Goal: Transaction & Acquisition: Purchase product/service

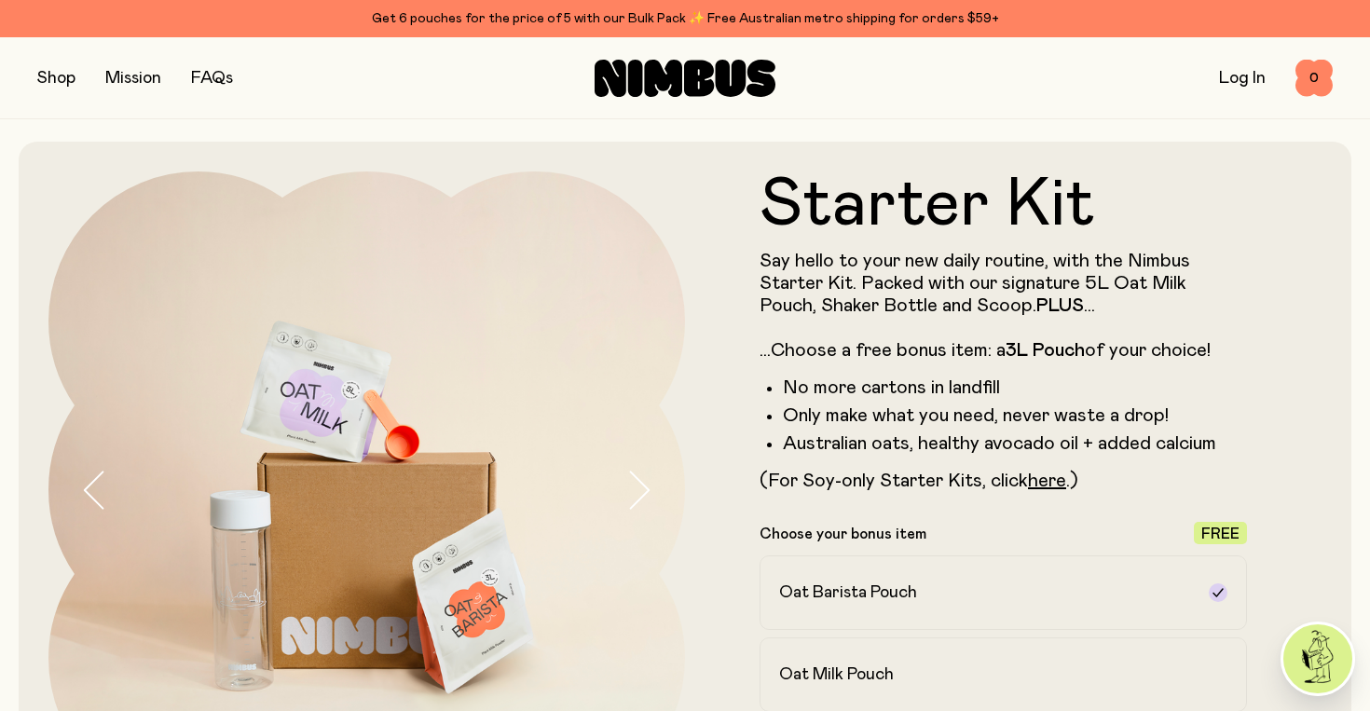
click at [58, 90] on button "button" at bounding box center [56, 78] width 38 height 26
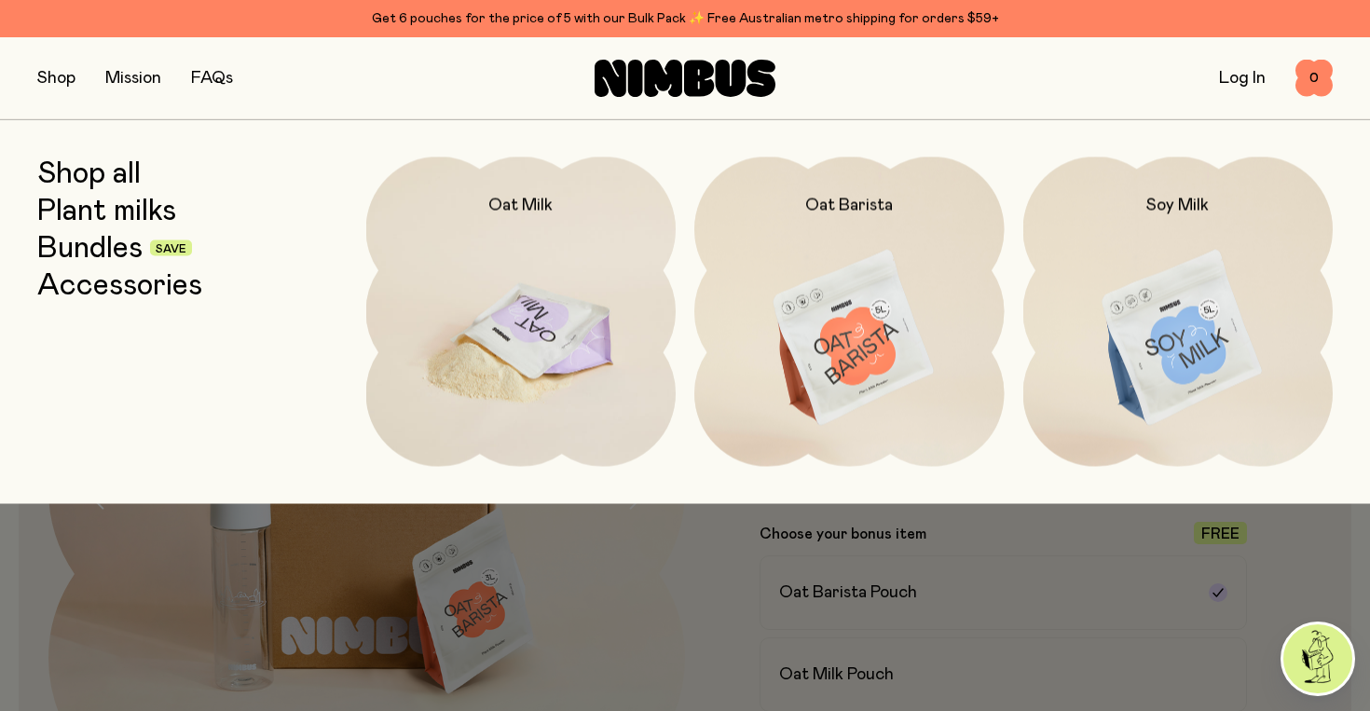
click at [507, 281] on img at bounding box center [521, 339] width 310 height 364
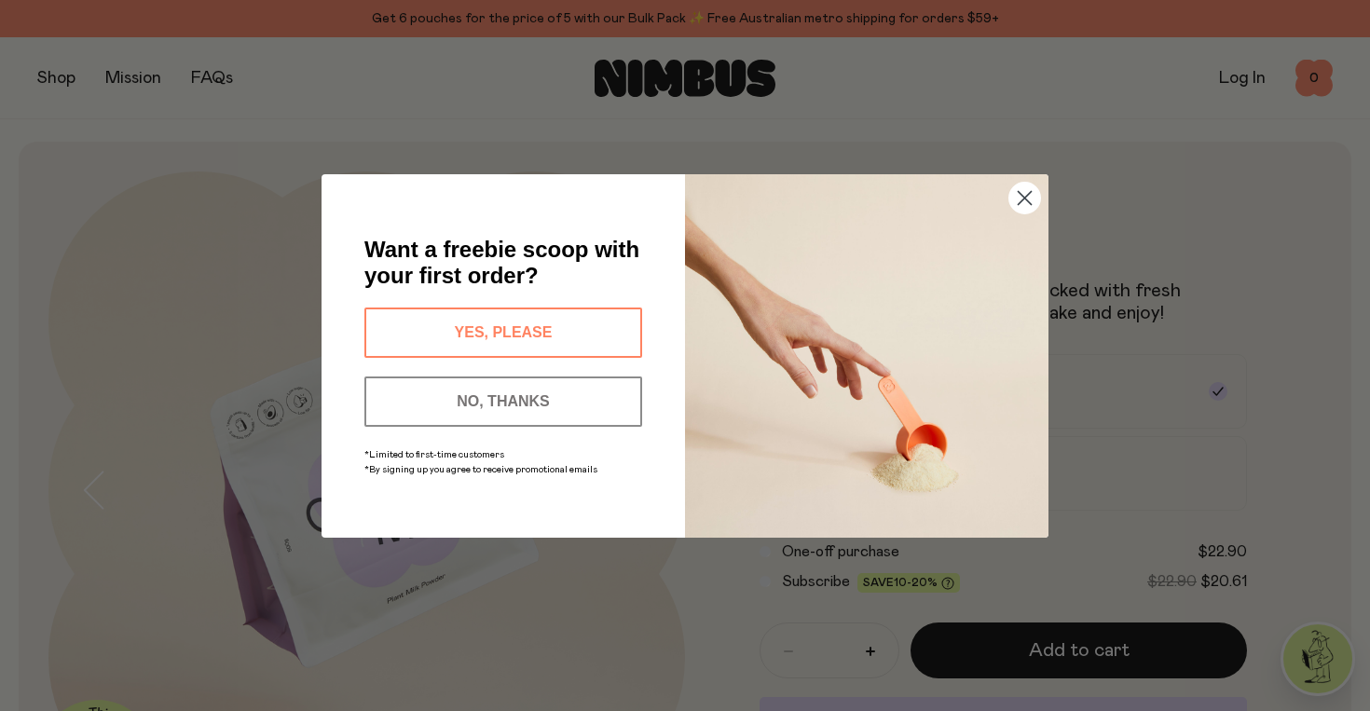
click at [532, 336] on button "YES, PLEASE" at bounding box center [503, 333] width 278 height 50
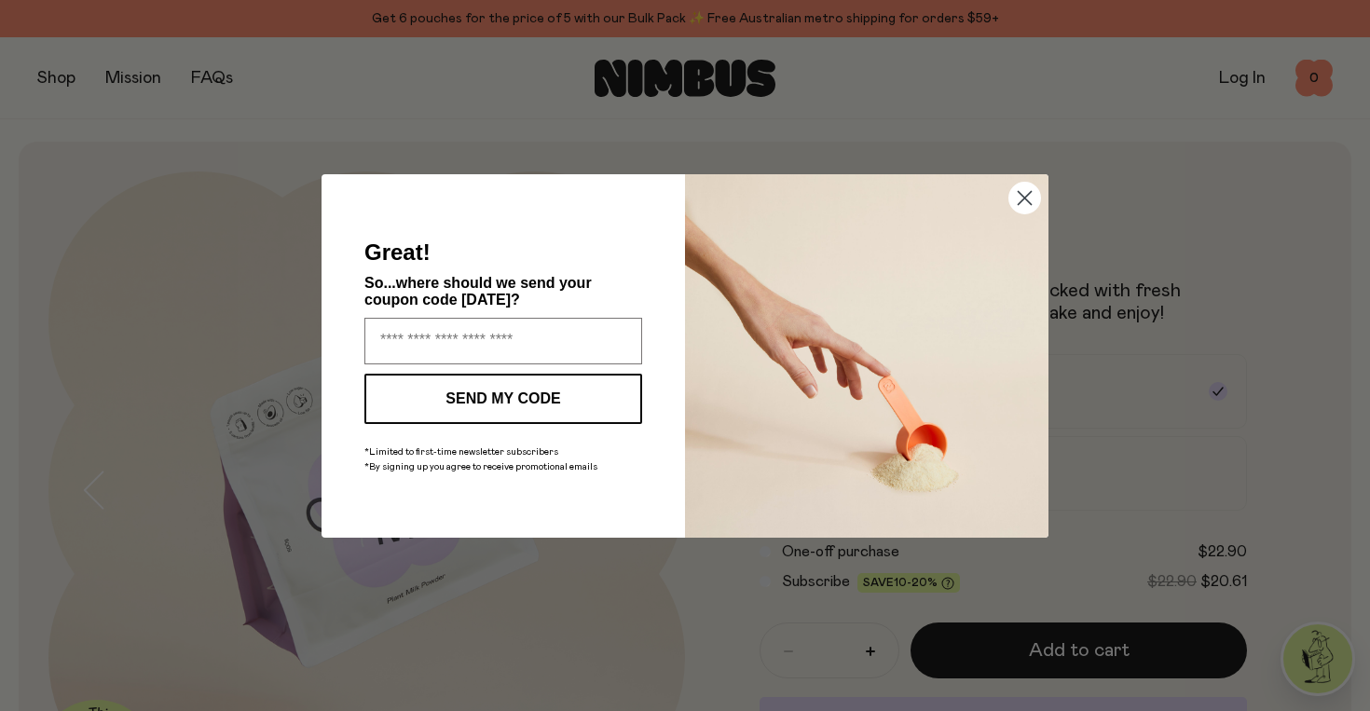
click at [532, 336] on input "Enter your email address" at bounding box center [503, 341] width 278 height 47
type input "**********"
click at [553, 409] on button "SEND MY CODE" at bounding box center [503, 399] width 278 height 50
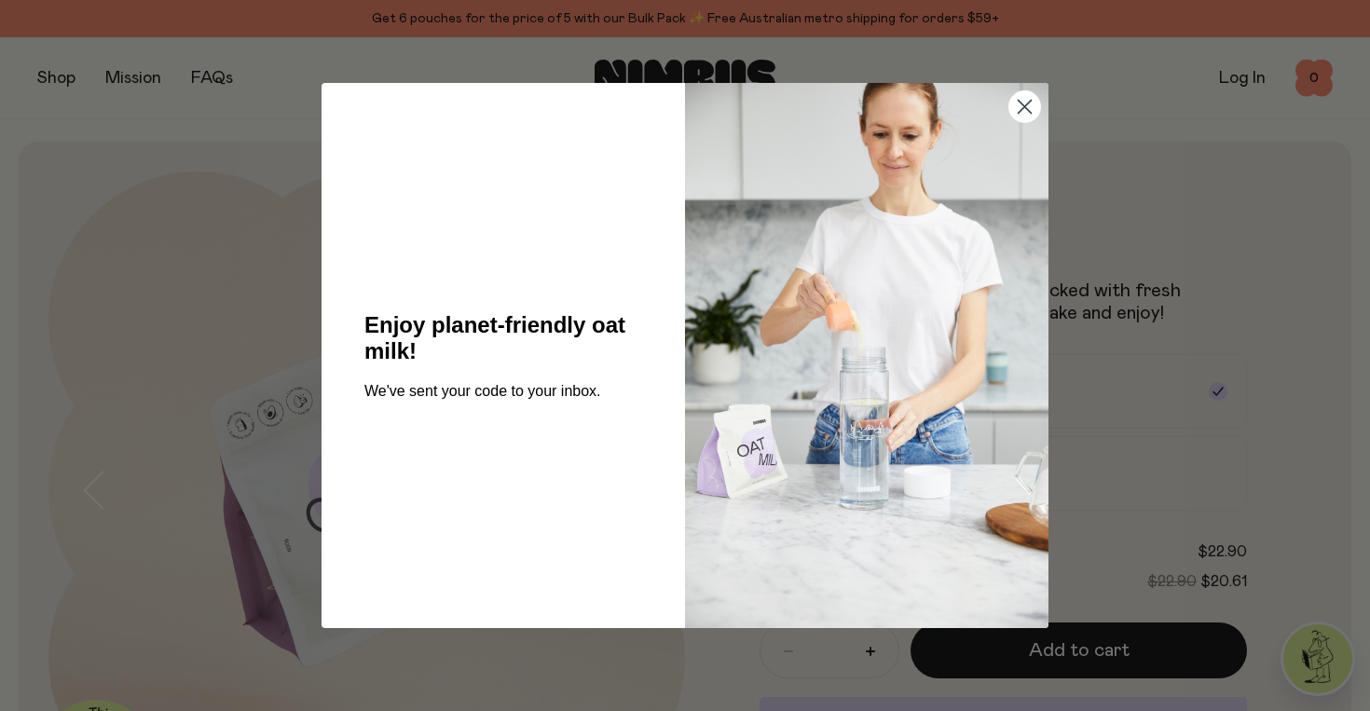
click at [1031, 109] on circle "Close dialog" at bounding box center [1024, 106] width 31 height 31
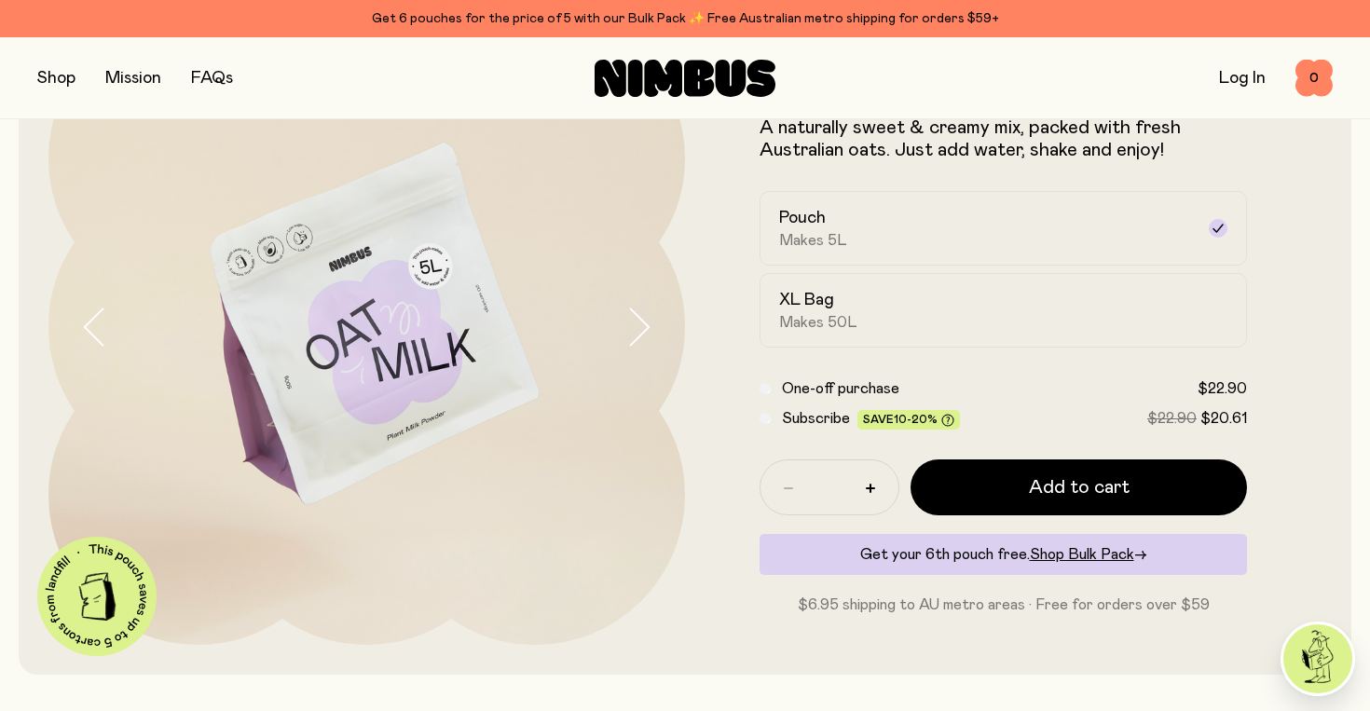
scroll to position [162, 0]
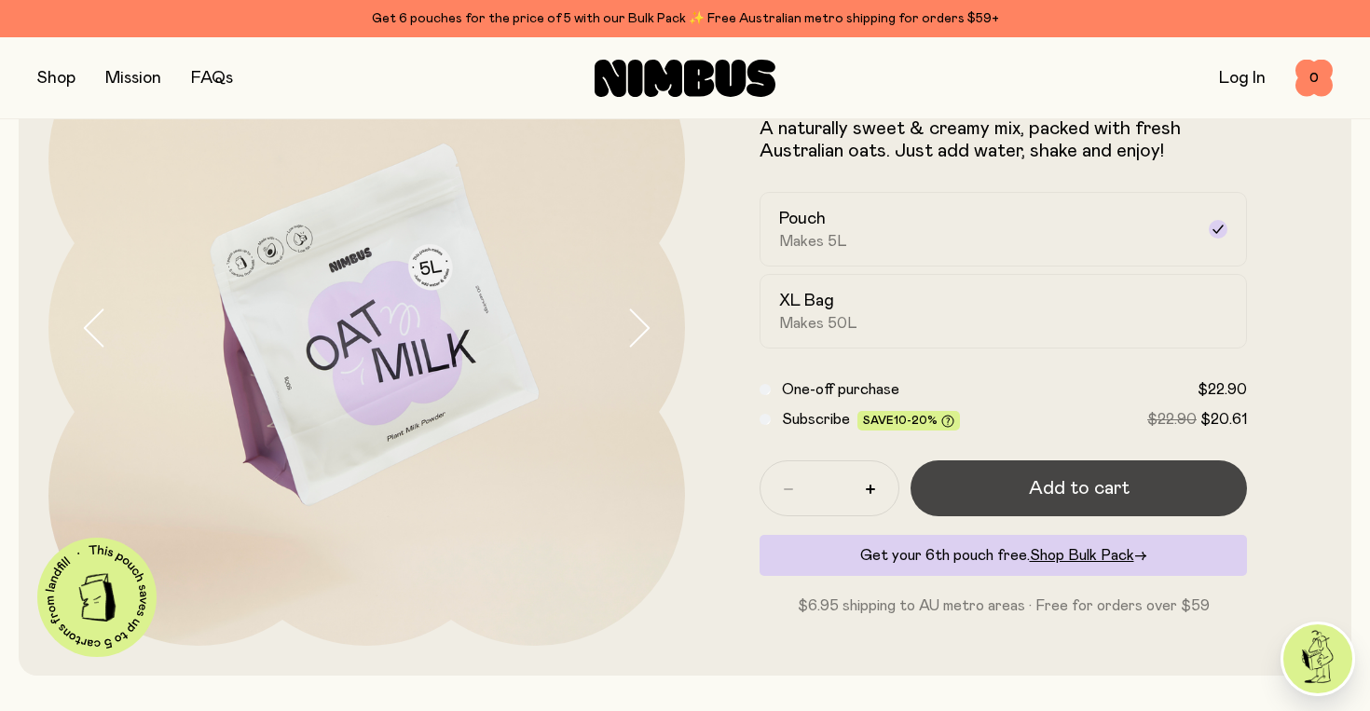
click at [1051, 488] on span "Add to cart" at bounding box center [1079, 488] width 101 height 26
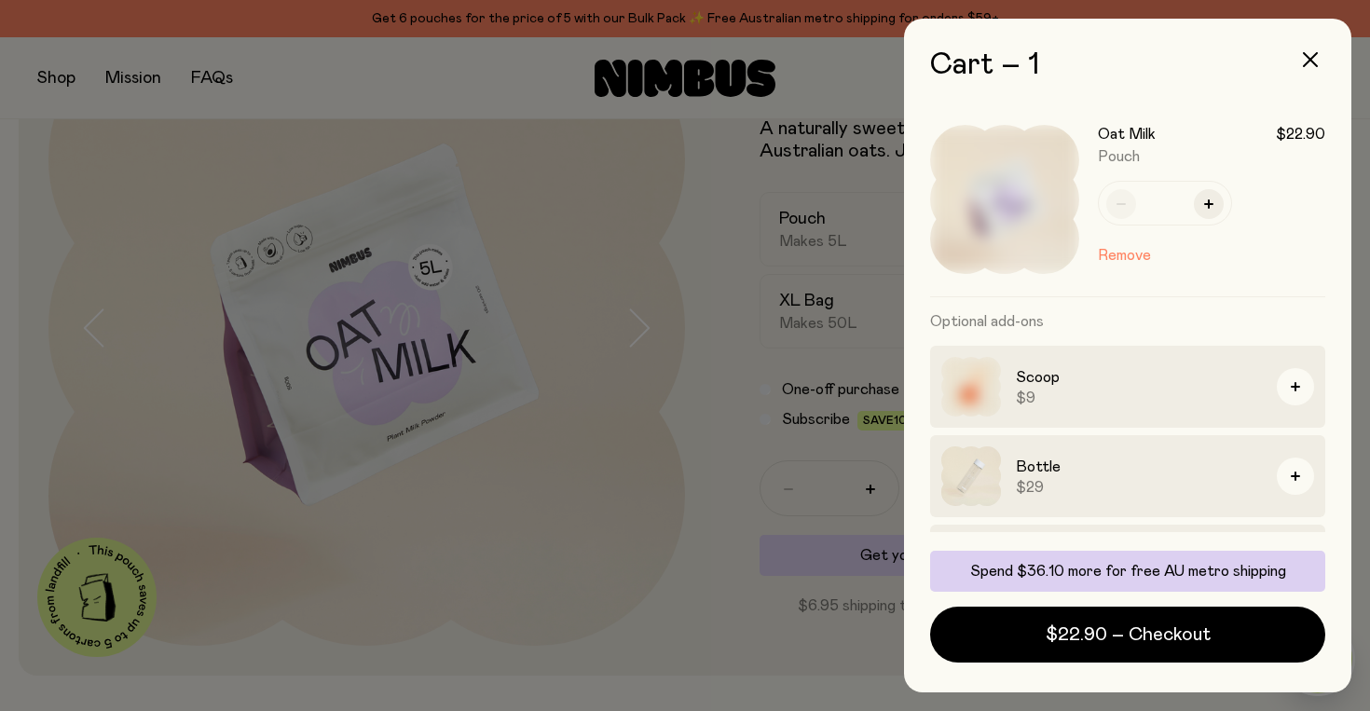
scroll to position [76, 0]
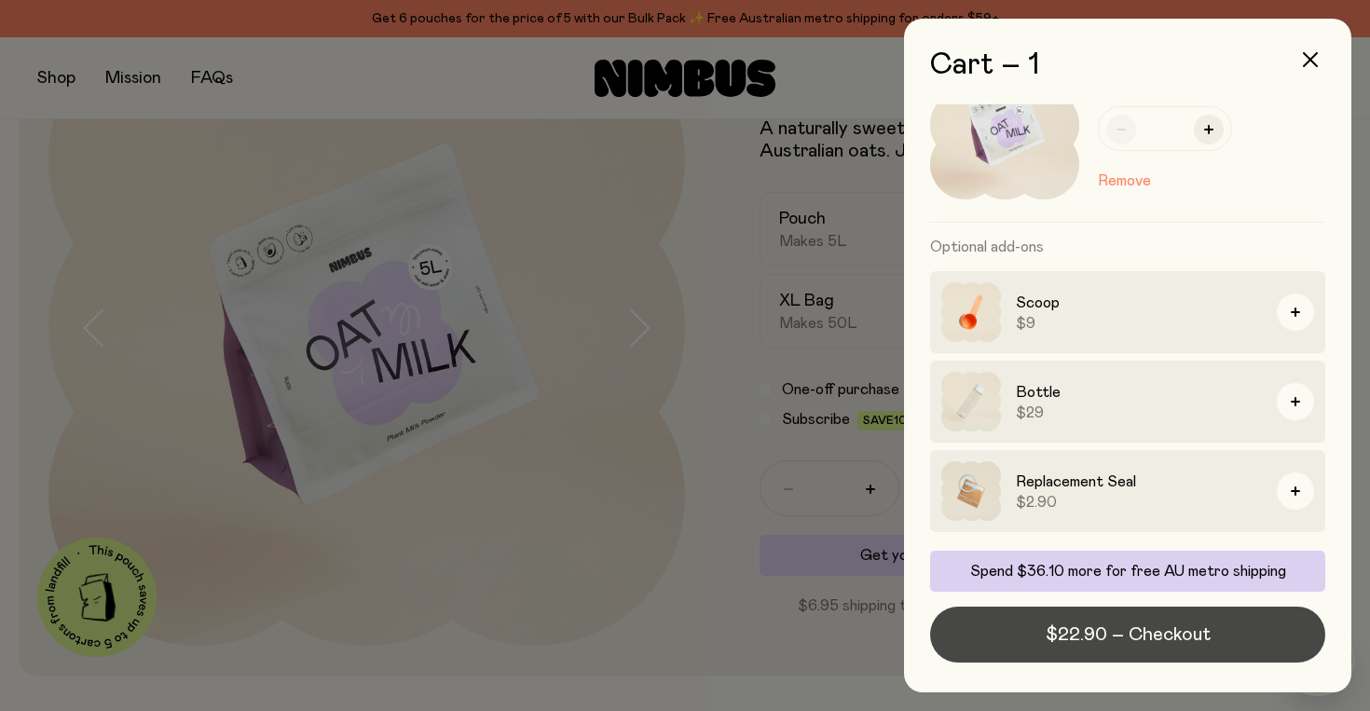
click at [1070, 631] on span "$22.90 – Checkout" at bounding box center [1128, 635] width 165 height 26
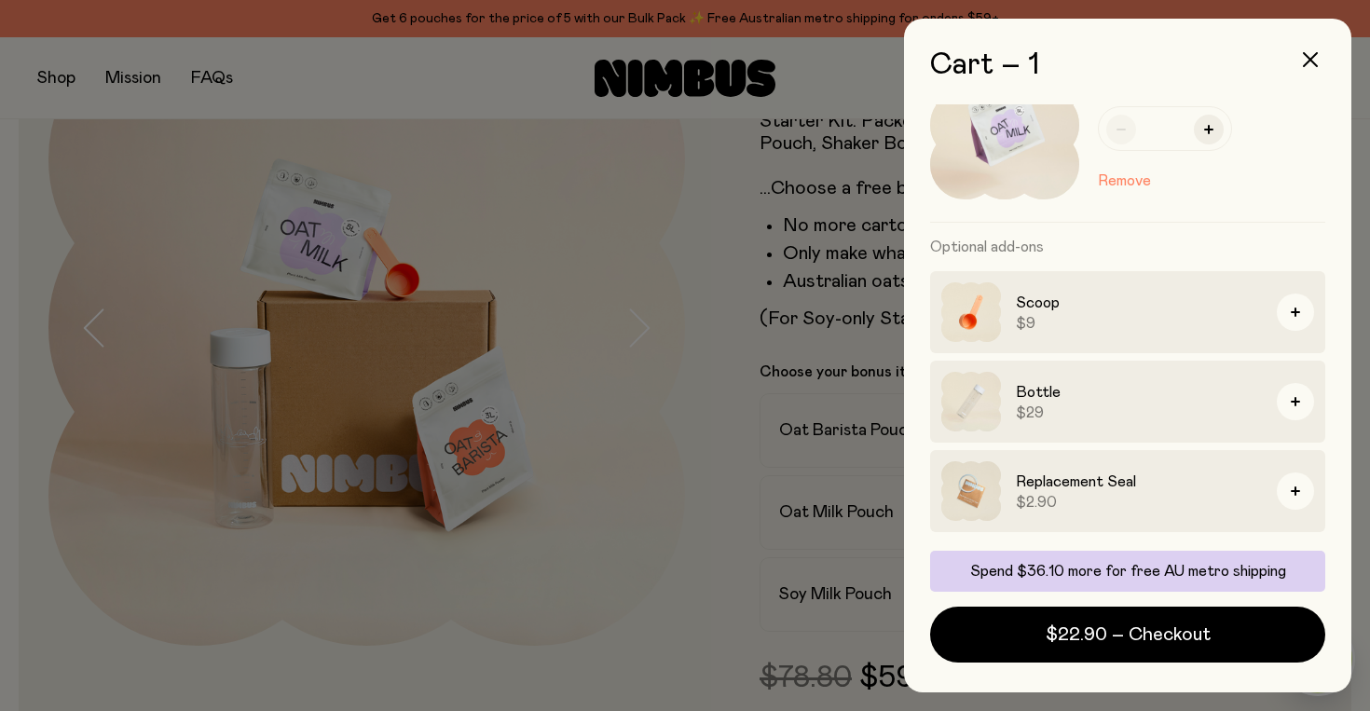
click at [640, 130] on div at bounding box center [685, 355] width 1370 height 711
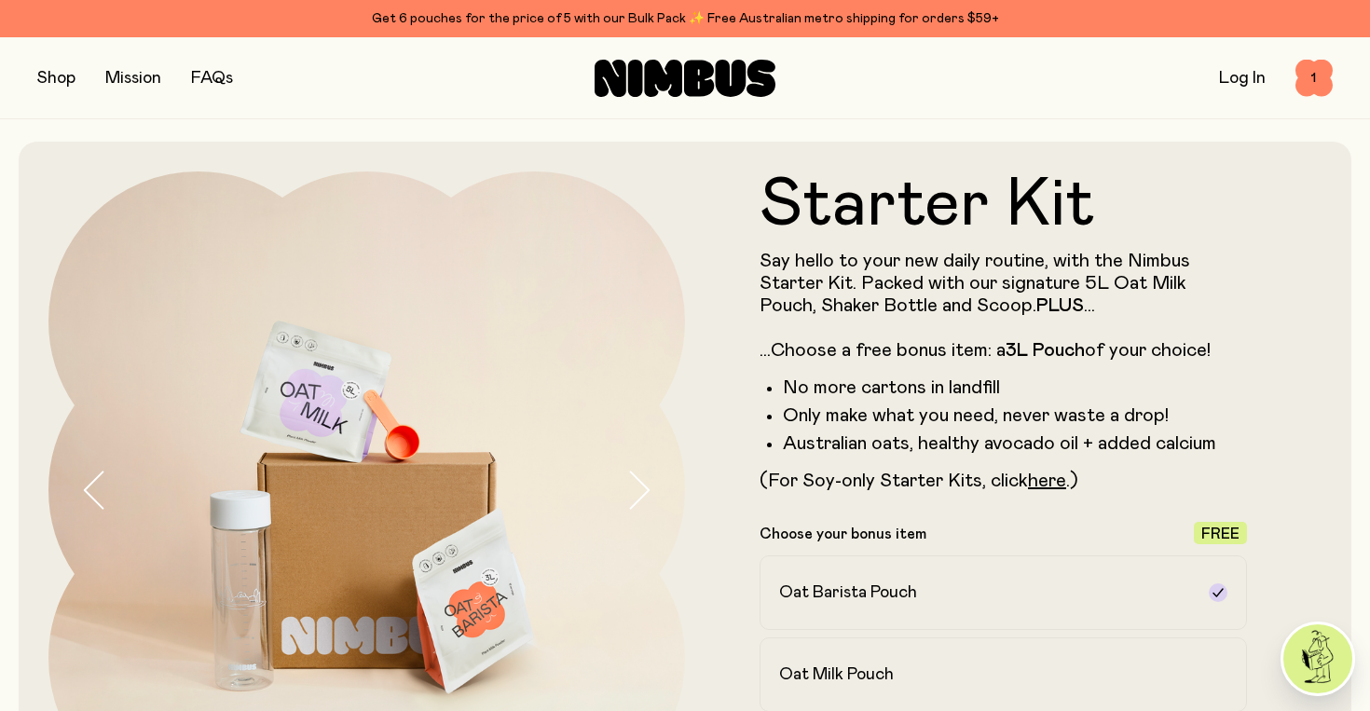
scroll to position [162, 0]
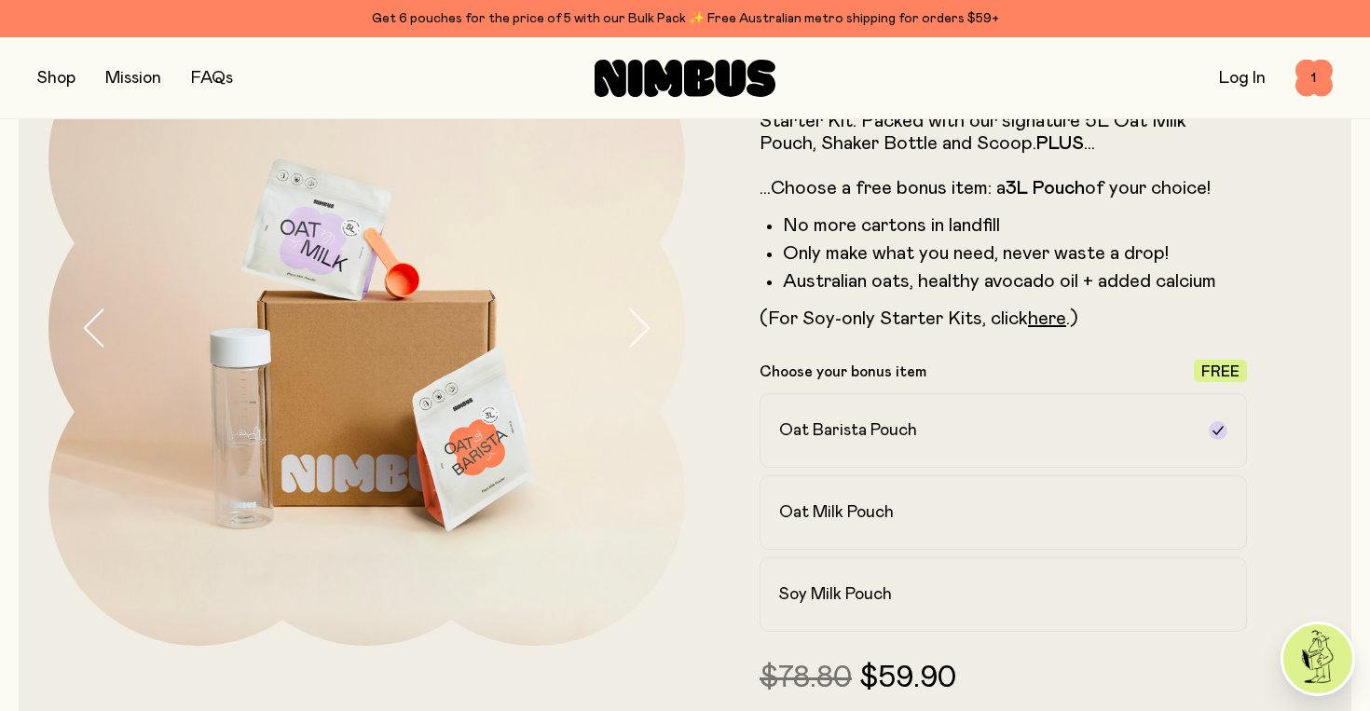
click at [129, 85] on link "Mission" at bounding box center [133, 78] width 56 height 17
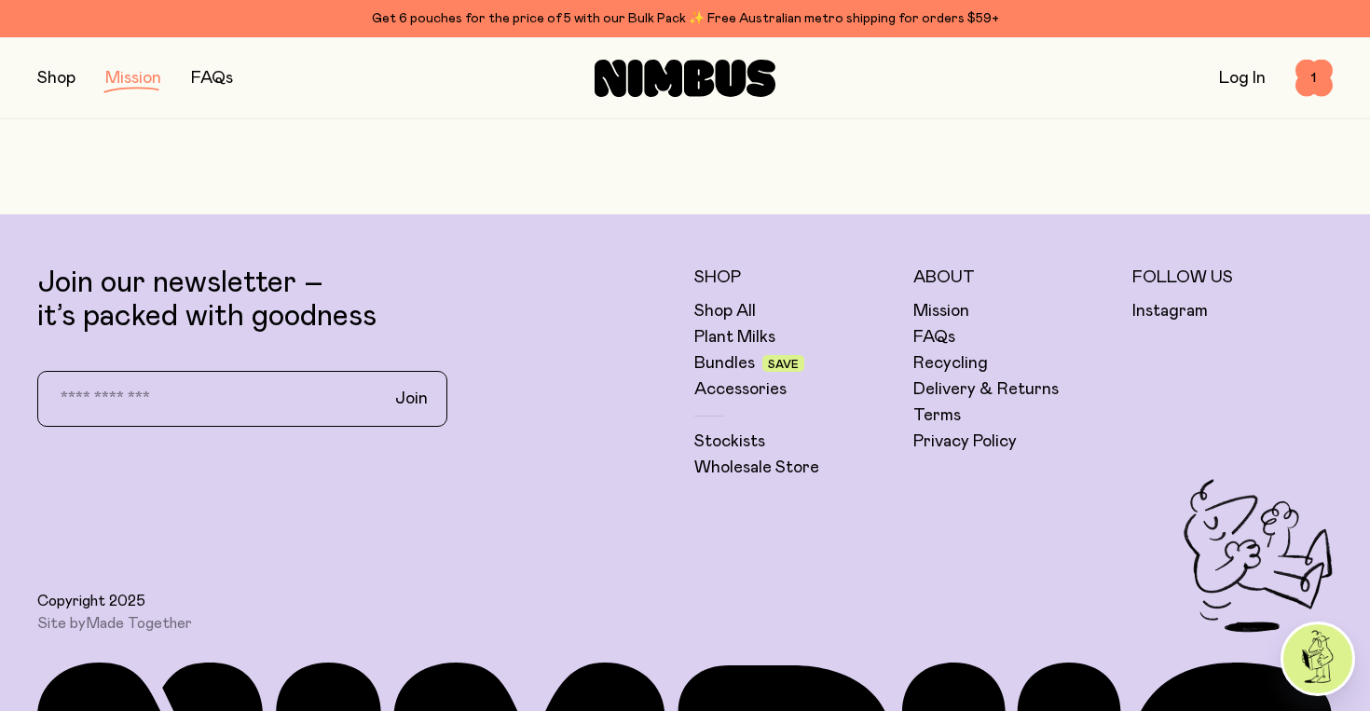
scroll to position [3619, 0]
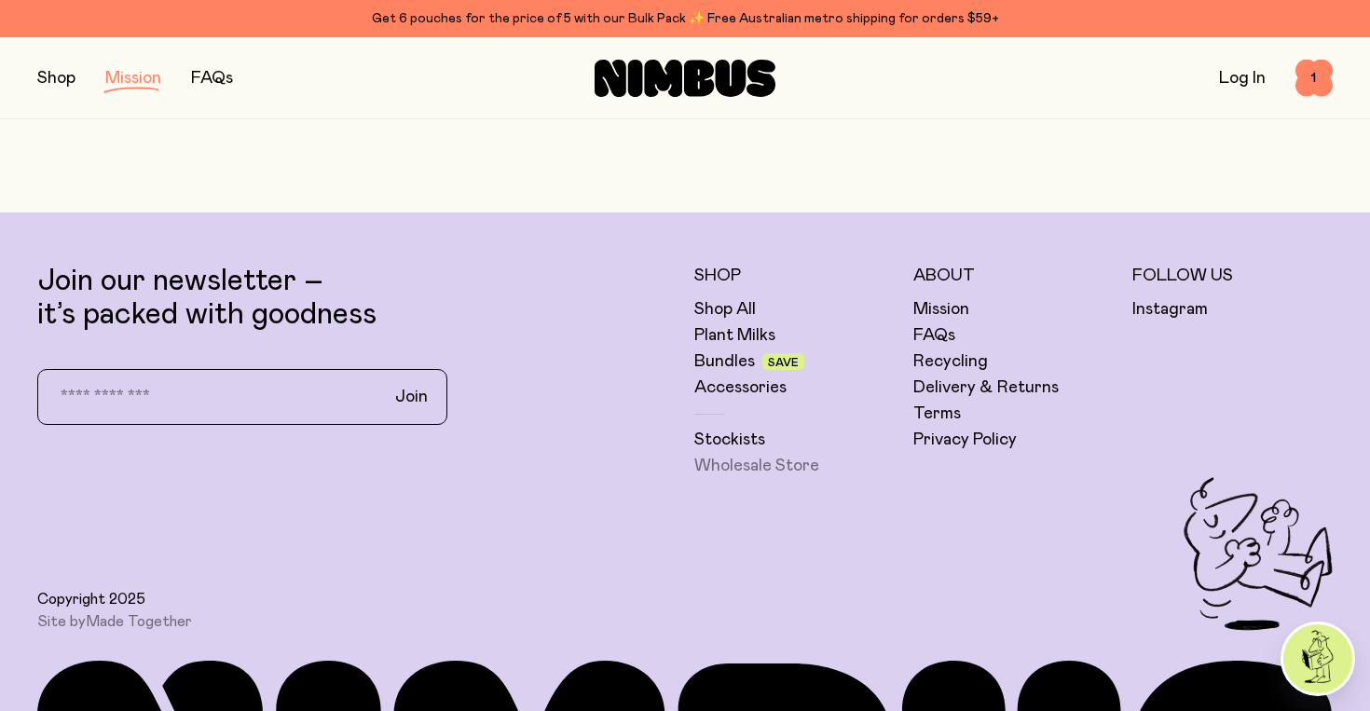
click at [738, 466] on link "Wholesale Store" at bounding box center [756, 466] width 125 height 22
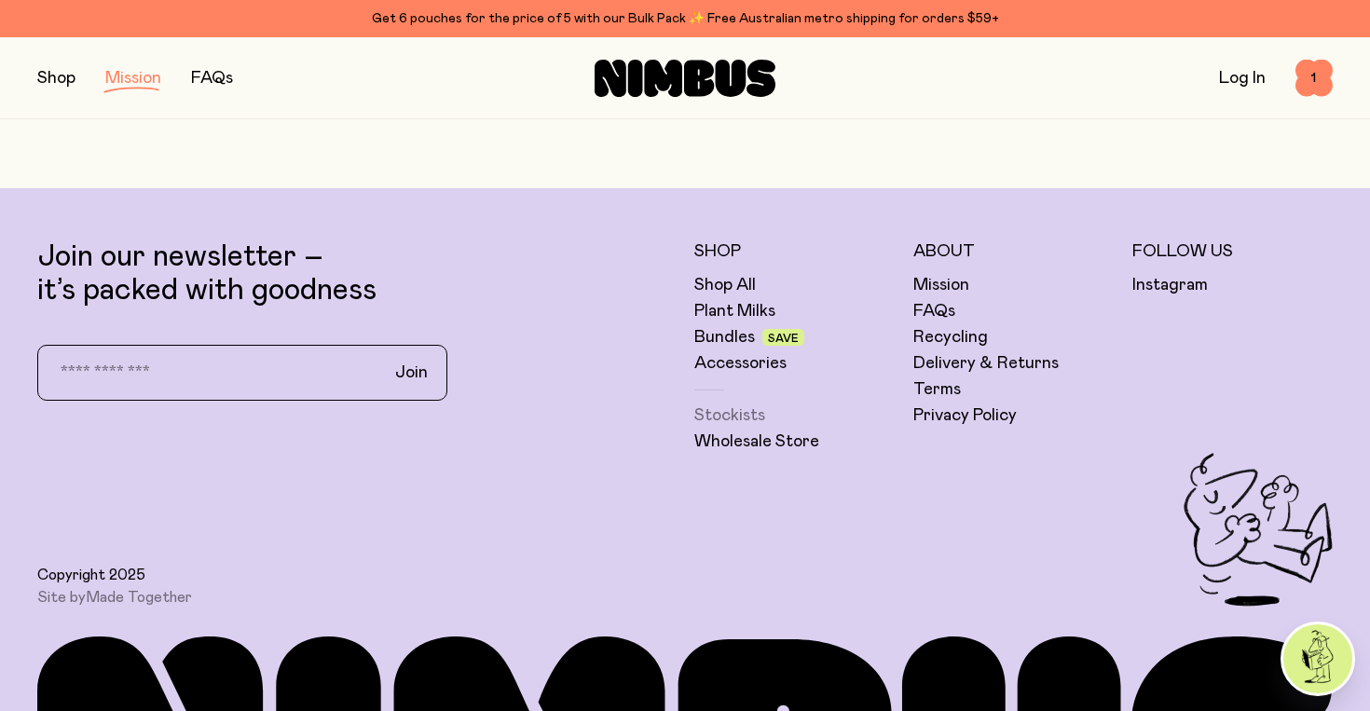
click at [706, 415] on link "Stockists" at bounding box center [729, 415] width 71 height 22
